Goal: Transaction & Acquisition: Purchase product/service

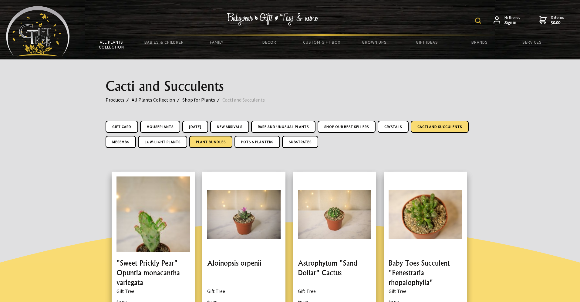
click at [232, 142] on link "Plant Bundles" at bounding box center [210, 142] width 43 height 12
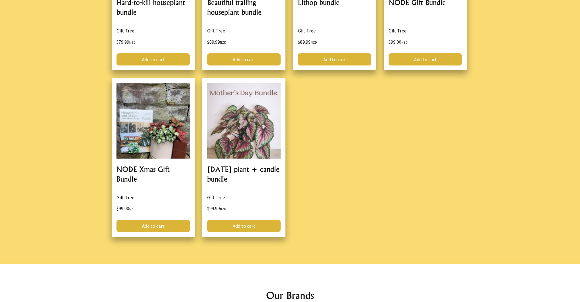
scroll to position [454, 0]
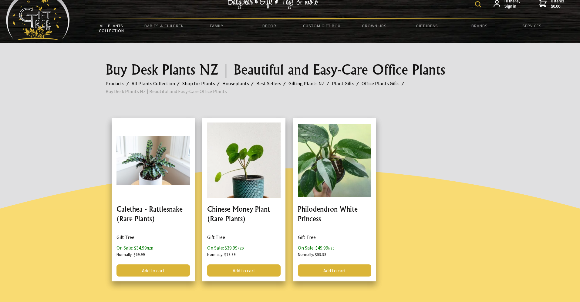
scroll to position [11, 0]
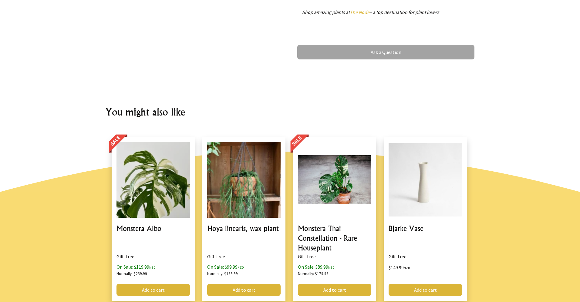
scroll to position [439, 0]
